Goal: Task Accomplishment & Management: Manage account settings

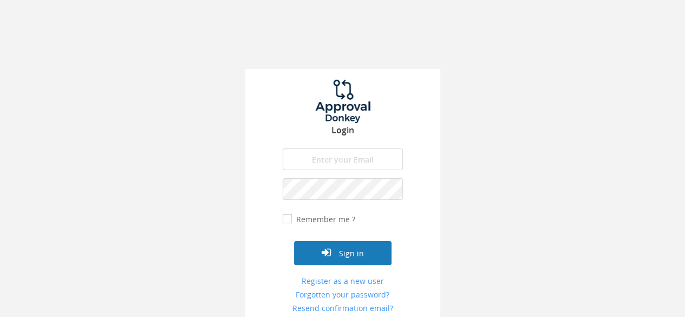
type input "[EMAIL_ADDRESS][DOMAIN_NAME]"
click at [359, 254] on button "Sign in" at bounding box center [342, 253] width 97 height 24
